Goal: Task Accomplishment & Management: Use online tool/utility

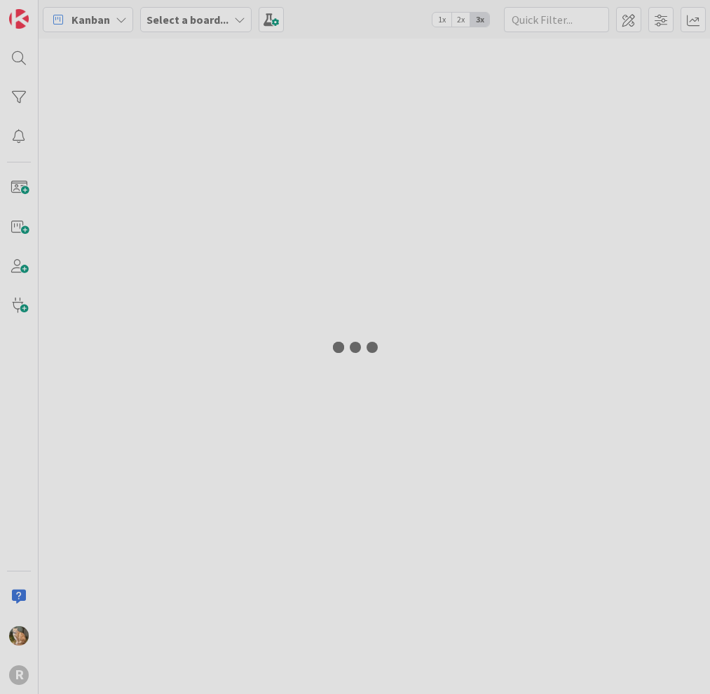
type input "arin"
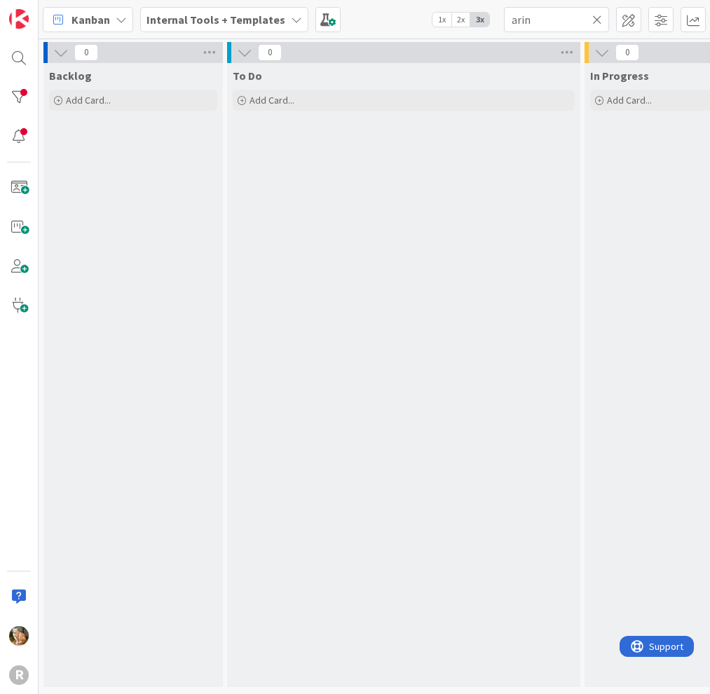
click at [120, 17] on icon at bounding box center [121, 19] width 11 height 11
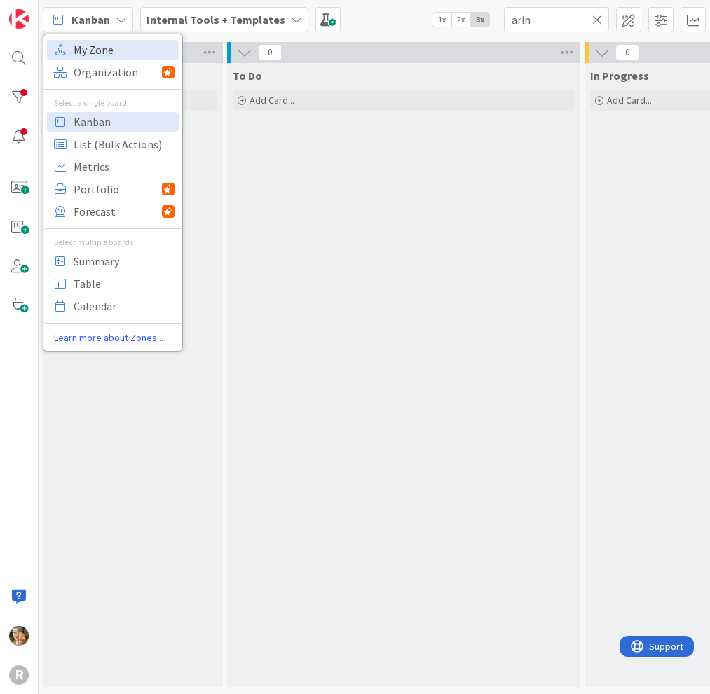
click at [111, 43] on span "My Zone" at bounding box center [124, 49] width 101 height 21
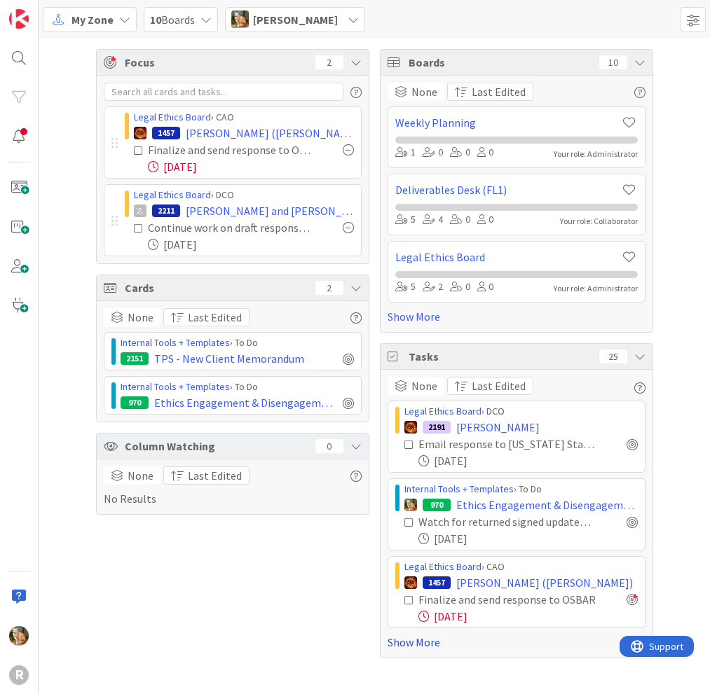
click at [425, 642] on link "Show More" at bounding box center [516, 642] width 258 height 17
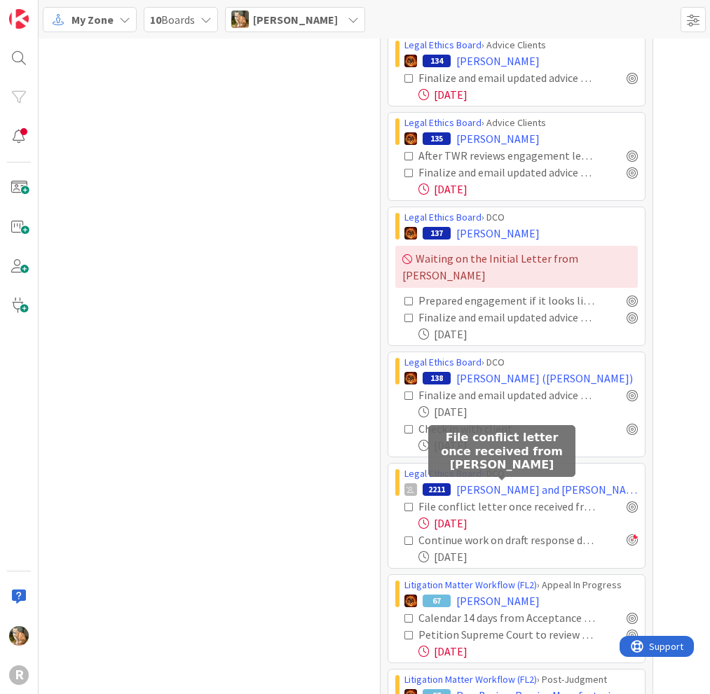
scroll to position [981, 0]
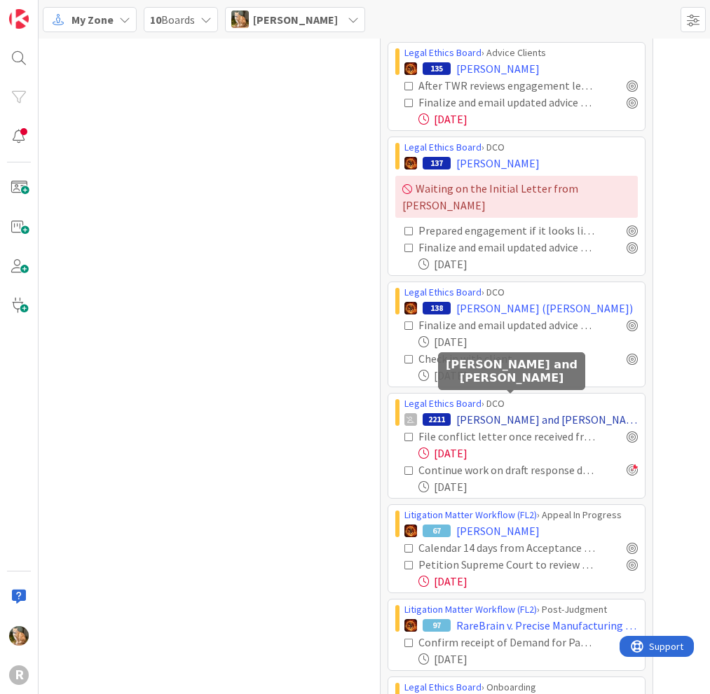
click at [464, 411] on span "[PERSON_NAME] and [PERSON_NAME]" at bounding box center [546, 419] width 181 height 17
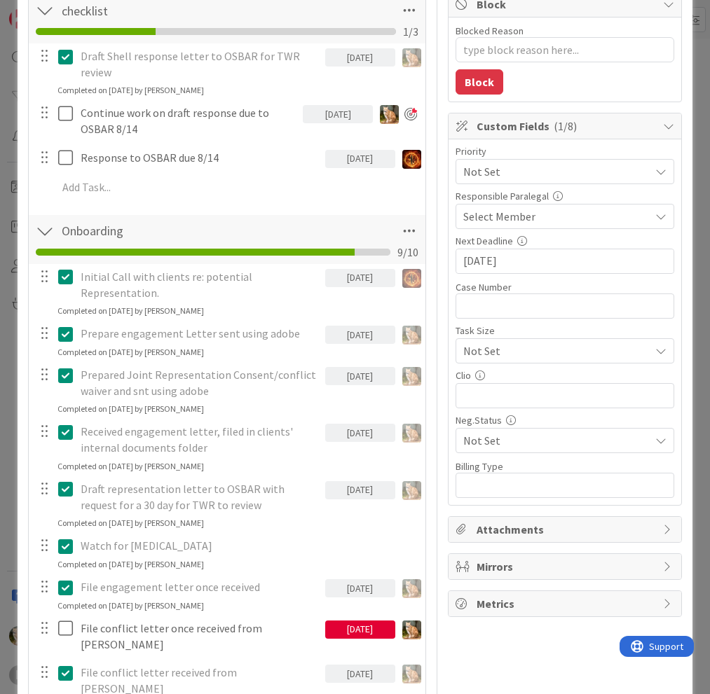
scroll to position [350, 0]
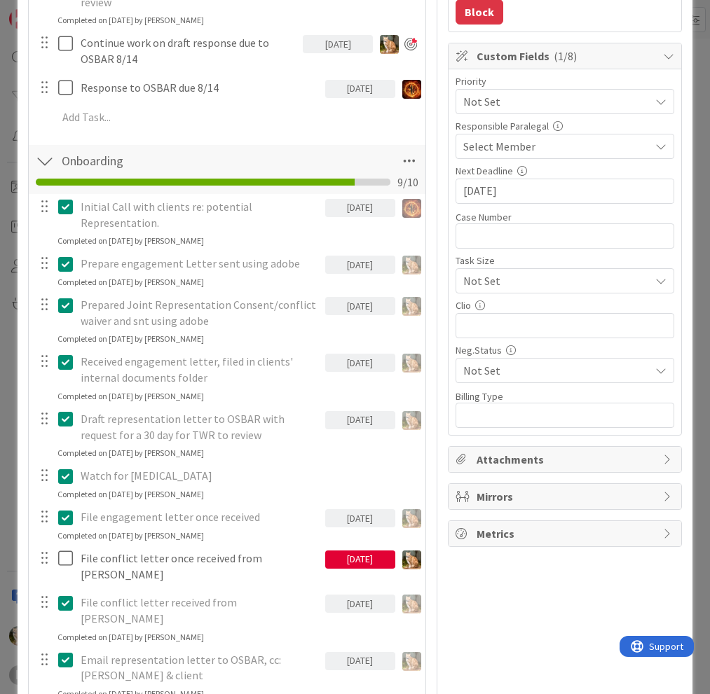
click at [347, 560] on div "[DATE]" at bounding box center [360, 560] width 70 height 18
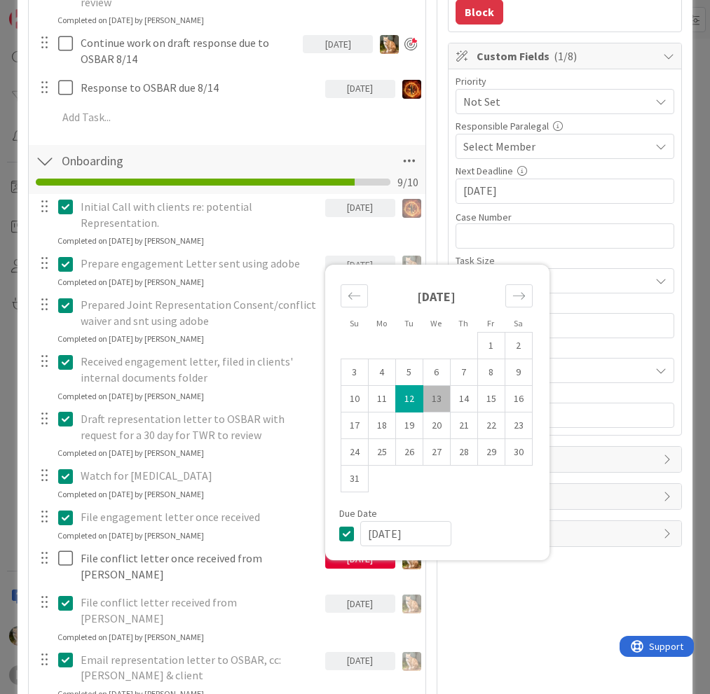
scroll to position [490, 0]
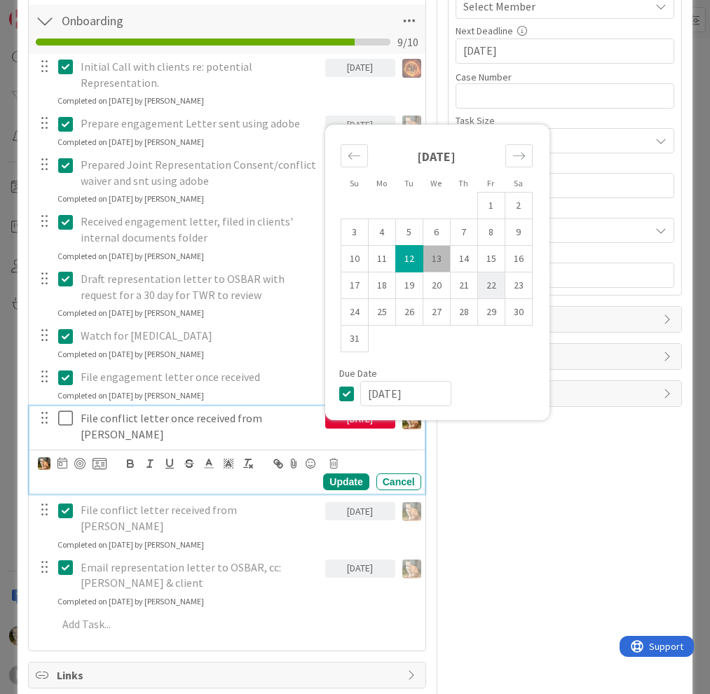
type textarea "x"
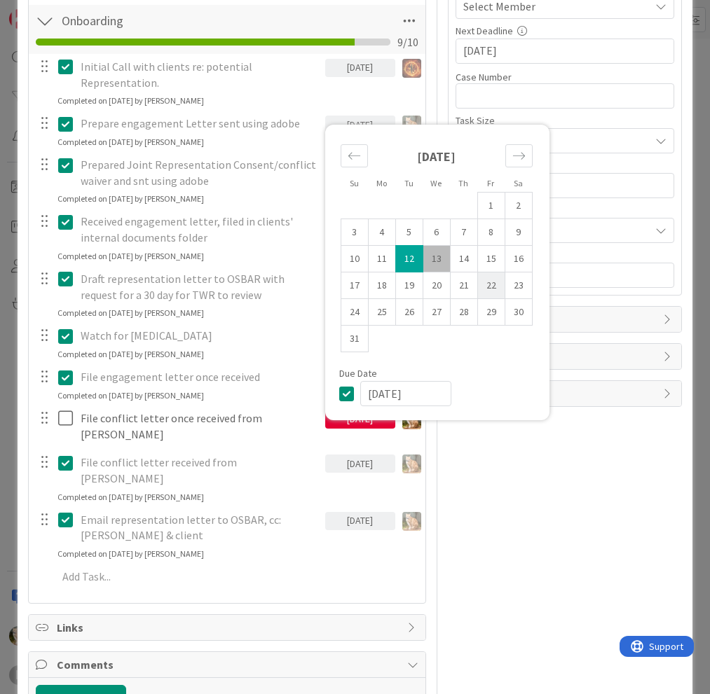
click at [480, 272] on td "22" at bounding box center [490, 285] width 27 height 27
type input "[DATE]"
click at [478, 597] on div "Owner [US_STATE] Ethics Cases Dates Planned Dates Not Set Not Set Actual Dates …" at bounding box center [565, 178] width 234 height 1228
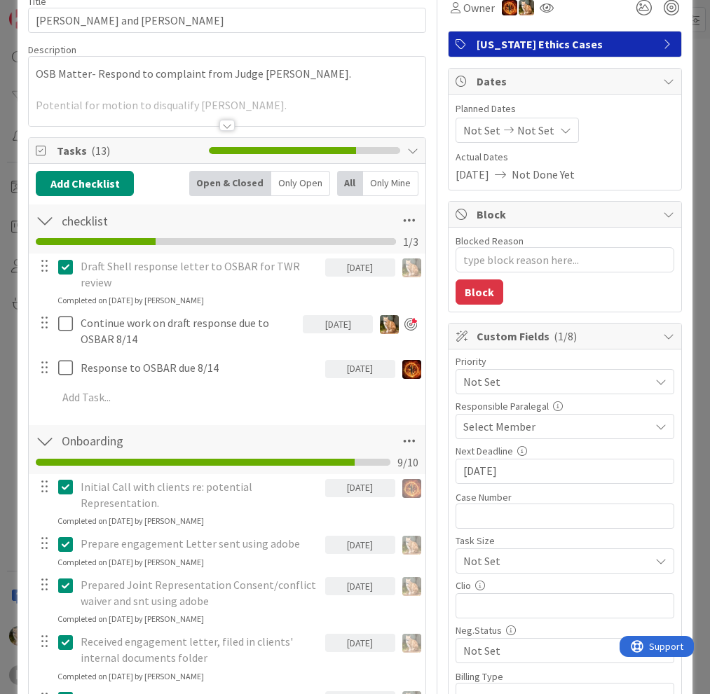
scroll to position [0, 0]
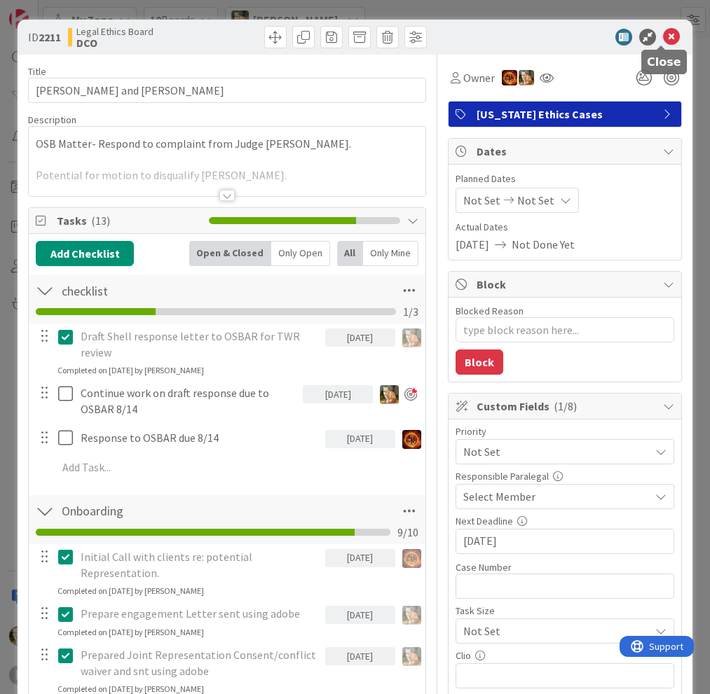
click at [663, 36] on icon at bounding box center [671, 37] width 17 height 17
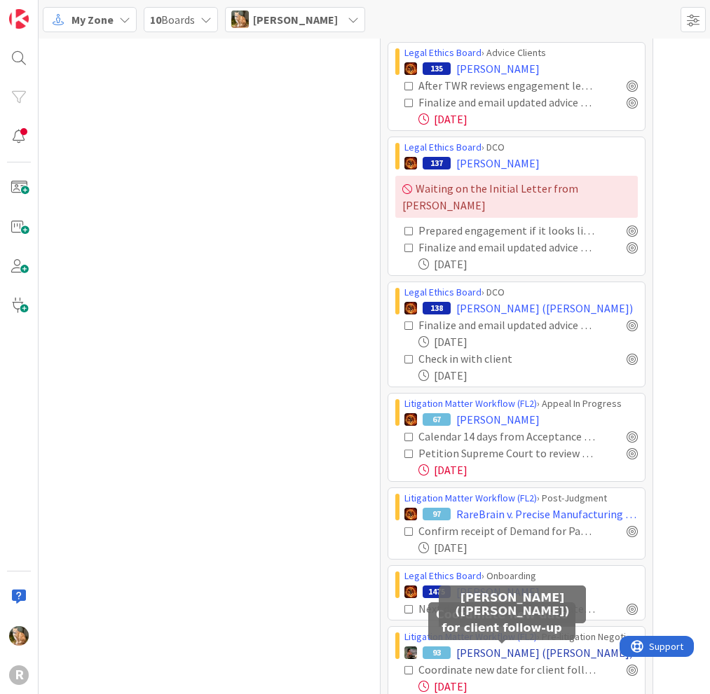
click at [464, 644] on span "[PERSON_NAME] ([PERSON_NAME])" at bounding box center [544, 652] width 177 height 17
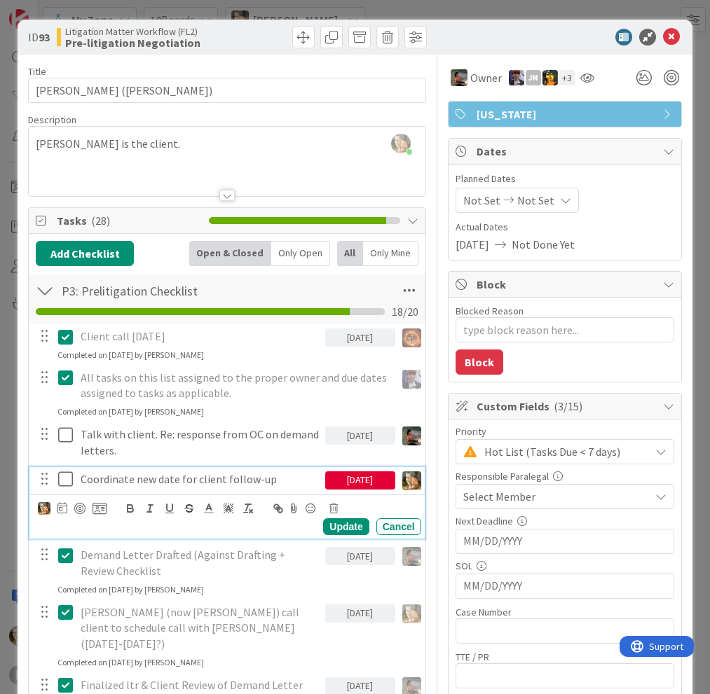
click at [132, 477] on p "Coordinate new date for client follow-up" at bounding box center [200, 479] width 239 height 16
click at [80, 506] on div at bounding box center [79, 508] width 11 height 11
type textarea "x"
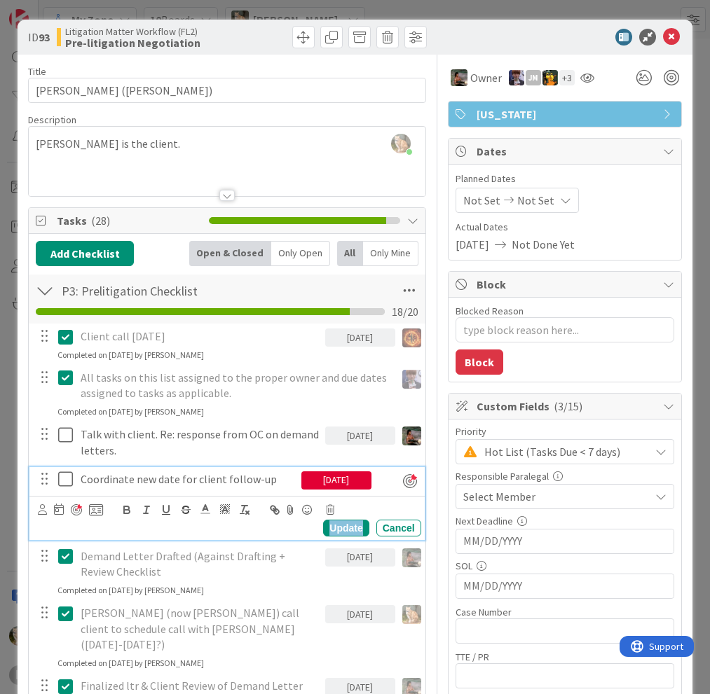
click at [330, 525] on div "Update" at bounding box center [346, 528] width 46 height 17
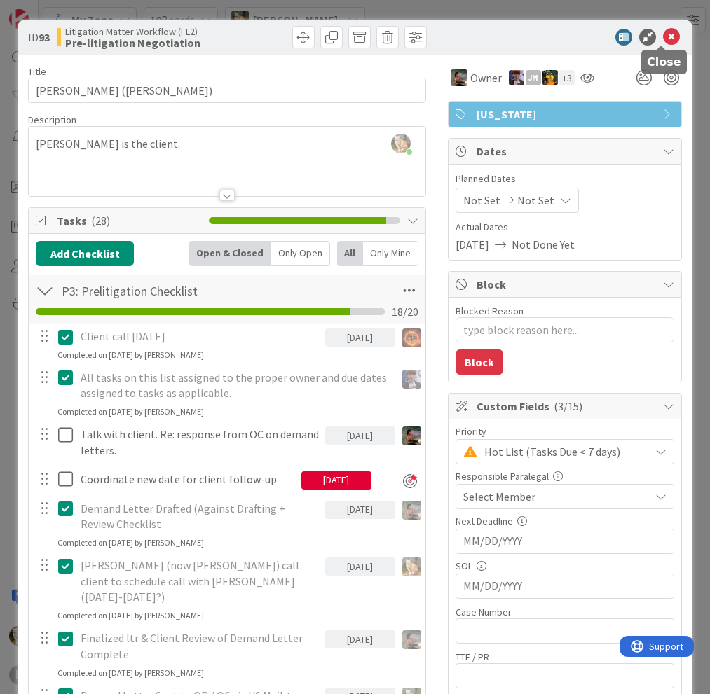
click at [663, 38] on icon at bounding box center [671, 37] width 17 height 17
